Goal: Information Seeking & Learning: Find specific fact

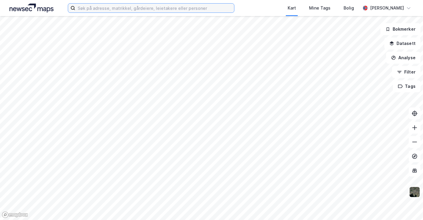
click at [116, 9] on input at bounding box center [154, 8] width 159 height 9
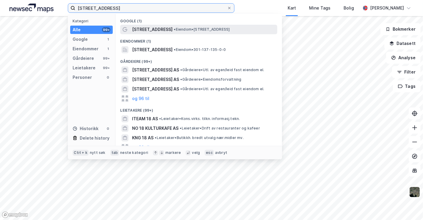
type input "[STREET_ADDRESS]"
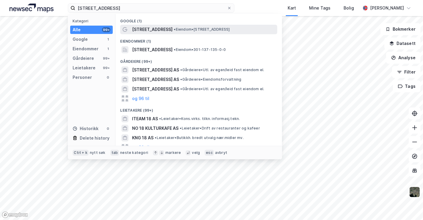
click at [155, 29] on span "[STREET_ADDRESS]" at bounding box center [152, 29] width 40 height 7
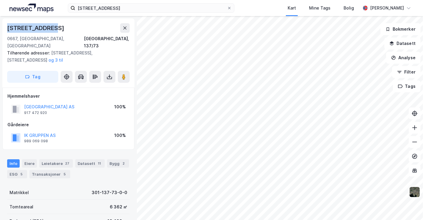
drag, startPoint x: 2, startPoint y: 27, endPoint x: 79, endPoint y: 30, distance: 76.8
click at [79, 30] on div "[STREET_ADDRESS], 137/73 Tilhørende adresser: [STREET_ADDRESS], [STREET_ADDRESS…" at bounding box center [68, 52] width 132 height 69
click at [35, 159] on div "Eiere" at bounding box center [29, 163] width 15 height 8
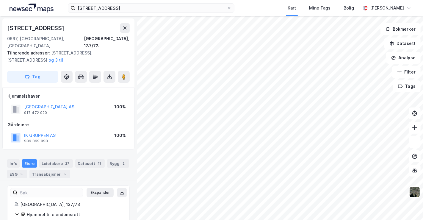
scroll to position [26, 0]
